Goal: Task Accomplishment & Management: Complete application form

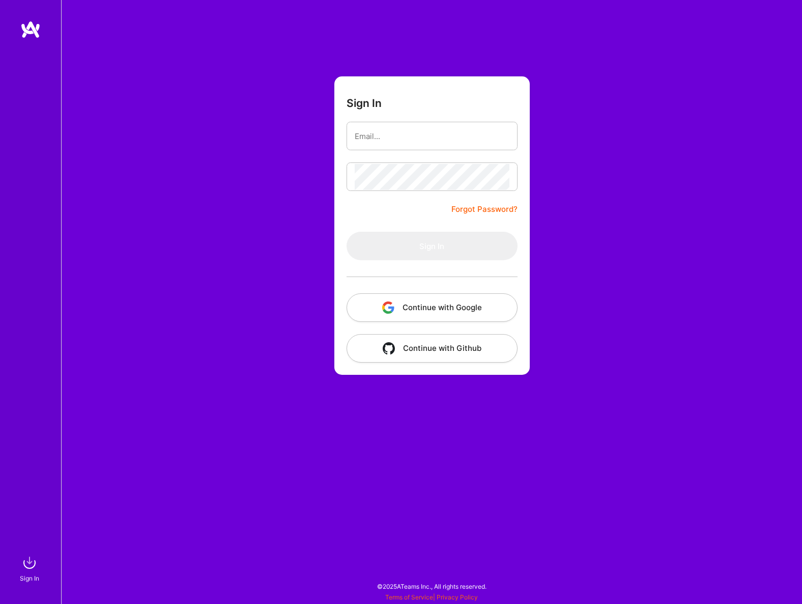
click at [432, 313] on button "Continue with Google" at bounding box center [432, 307] width 171 height 28
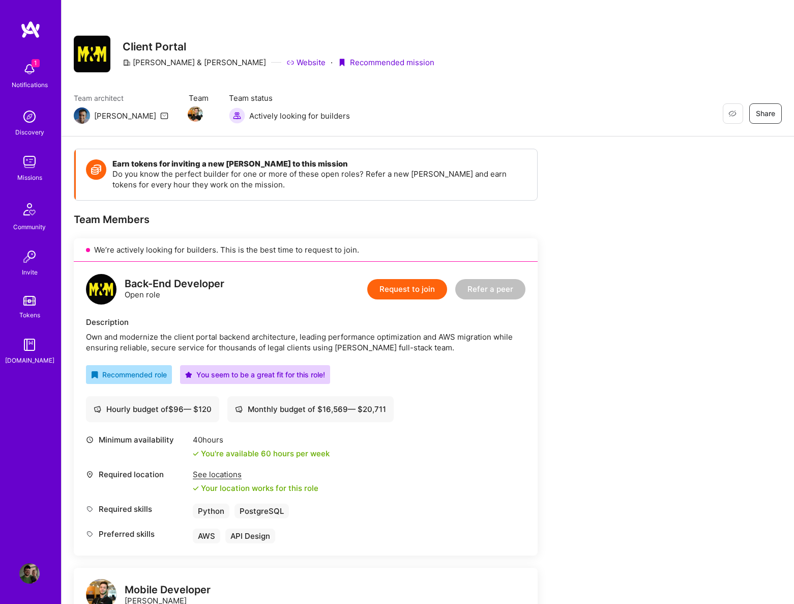
click at [414, 296] on button "Request to join" at bounding box center [407, 289] width 80 height 20
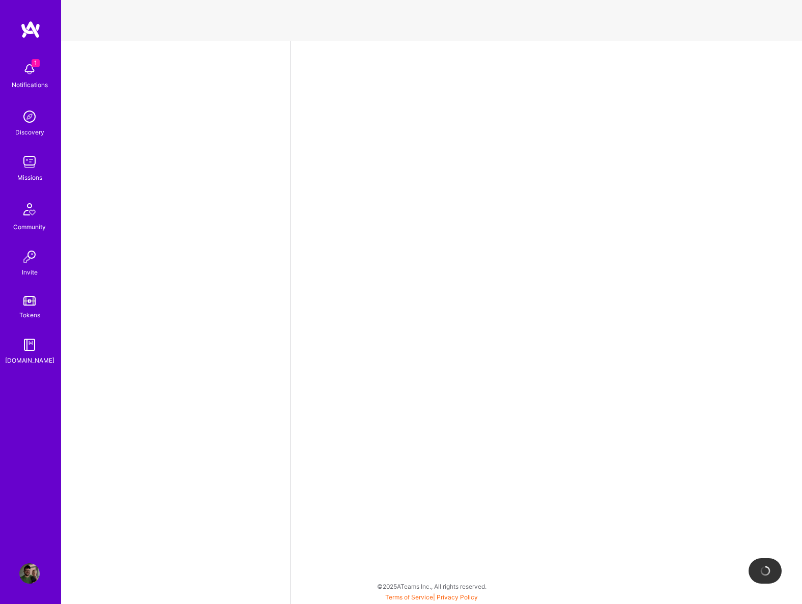
select select "US"
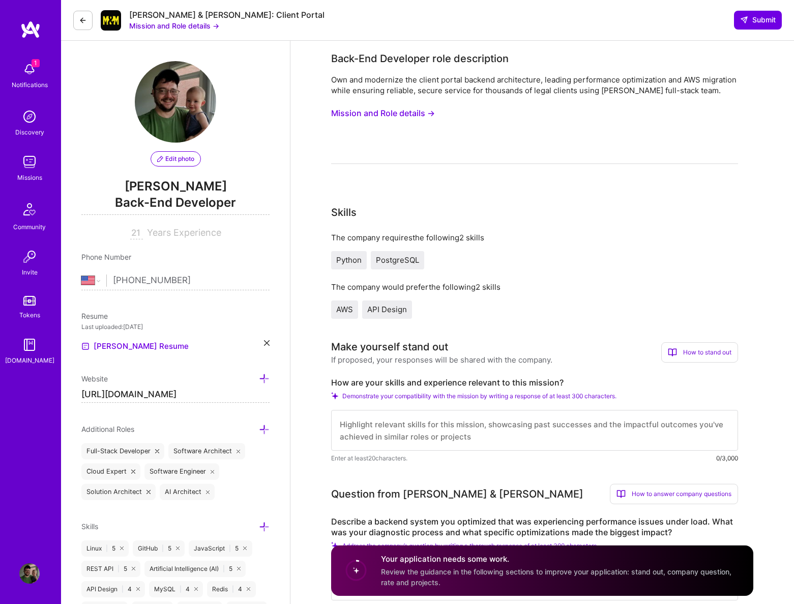
click at [415, 113] on button "Mission and Role details →" at bounding box center [383, 113] width 104 height 19
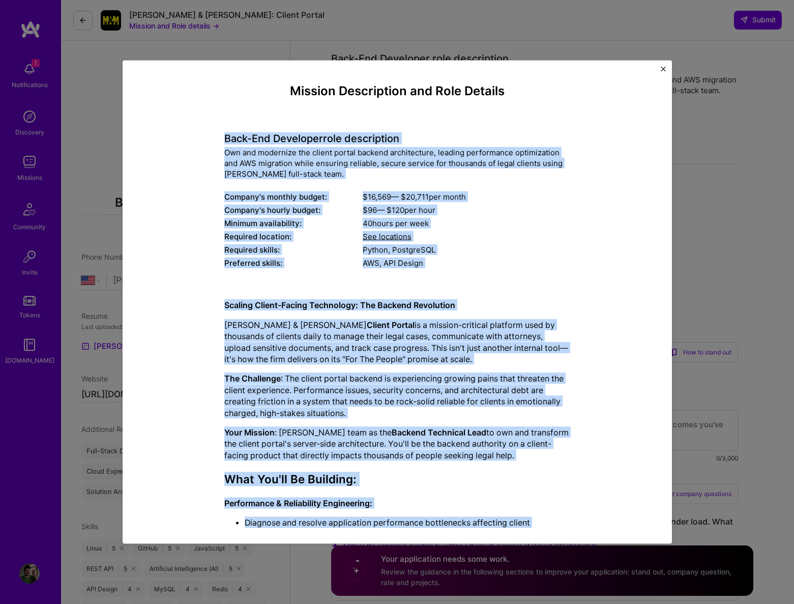
drag, startPoint x: 475, startPoint y: 505, endPoint x: 214, endPoint y: 136, distance: 451.8
click at [214, 136] on div "Mission Description and Role Details Back-End Developer role description Own an…" at bounding box center [397, 524] width 503 height 881
copy div "Lore-Ips Dolorsita cons adipiscinge Sed doe temporinc utl etdolo magnaa enimadm…"
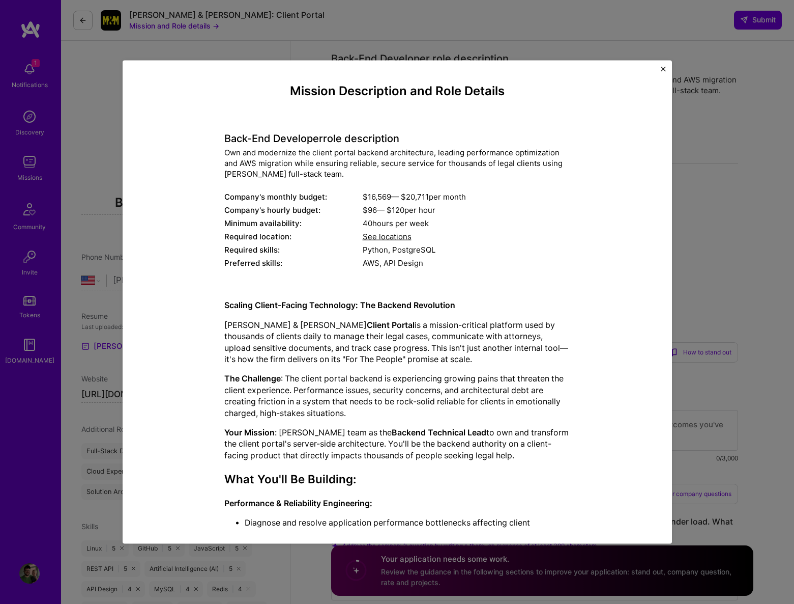
click at [720, 285] on div "Mission Description and Role Details Back-End Developer role description Own an…" at bounding box center [397, 302] width 794 height 604
